Goal: Task Accomplishment & Management: Manage account settings

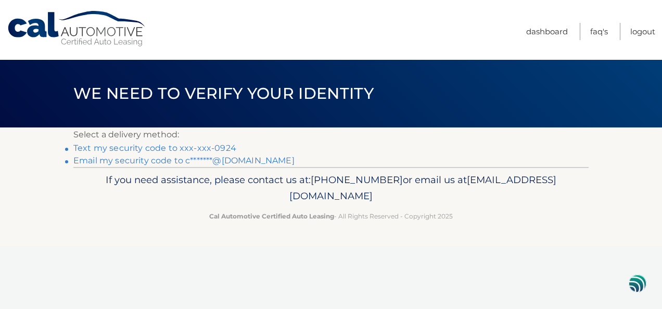
click at [135, 160] on link "Email my security code to c*******@yahoo.com" at bounding box center [183, 161] width 221 height 10
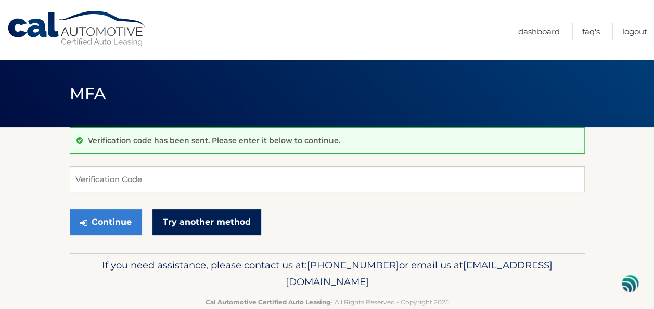
click at [214, 222] on link "Try another method" at bounding box center [206, 222] width 109 height 26
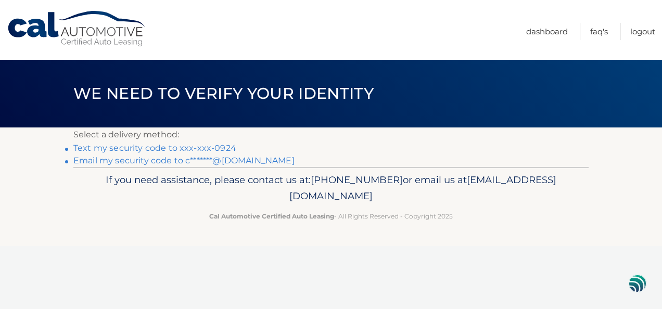
click at [119, 161] on link "Email my security code to c*******@[DOMAIN_NAME]" at bounding box center [183, 161] width 221 height 10
